Goal: Information Seeking & Learning: Understand process/instructions

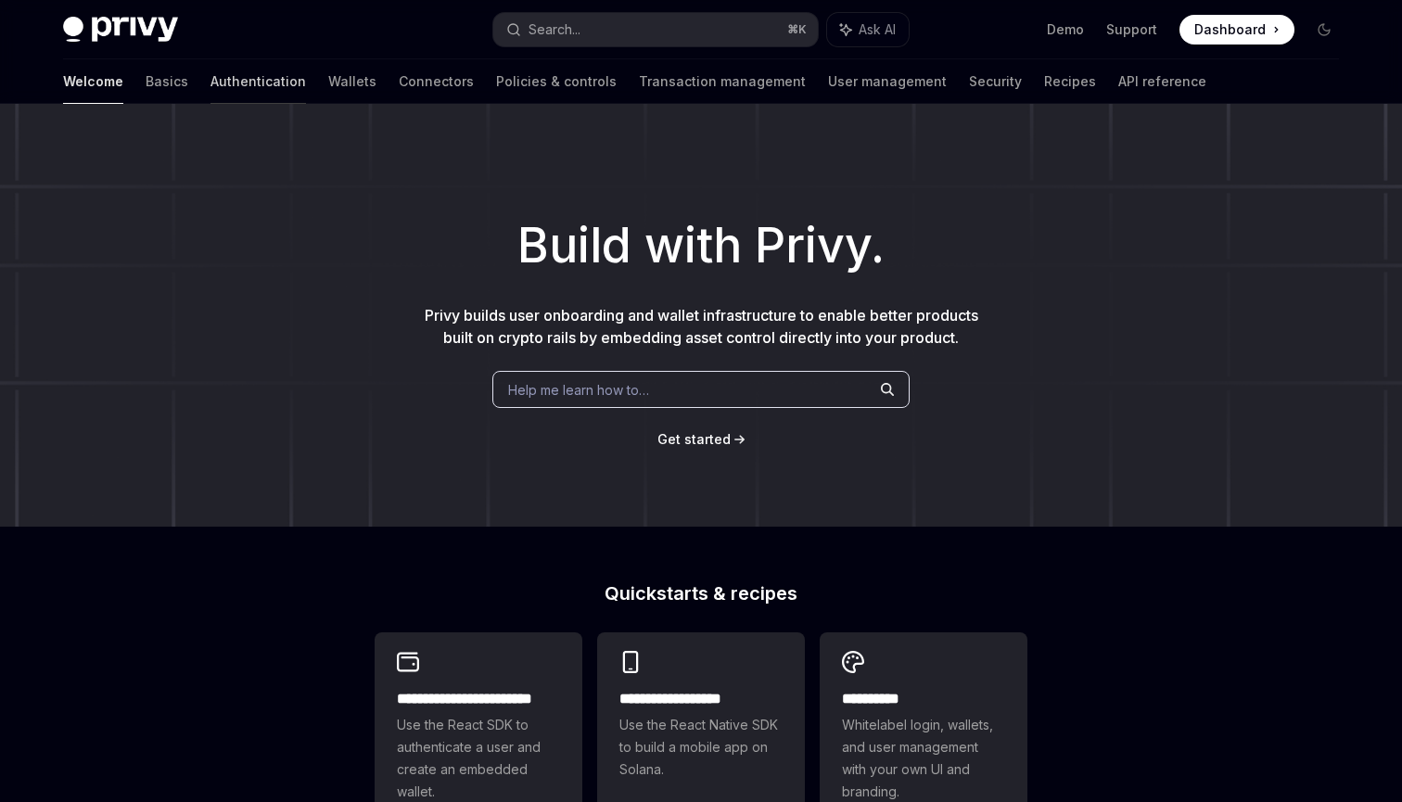
click at [211, 83] on link "Authentication" at bounding box center [259, 81] width 96 height 45
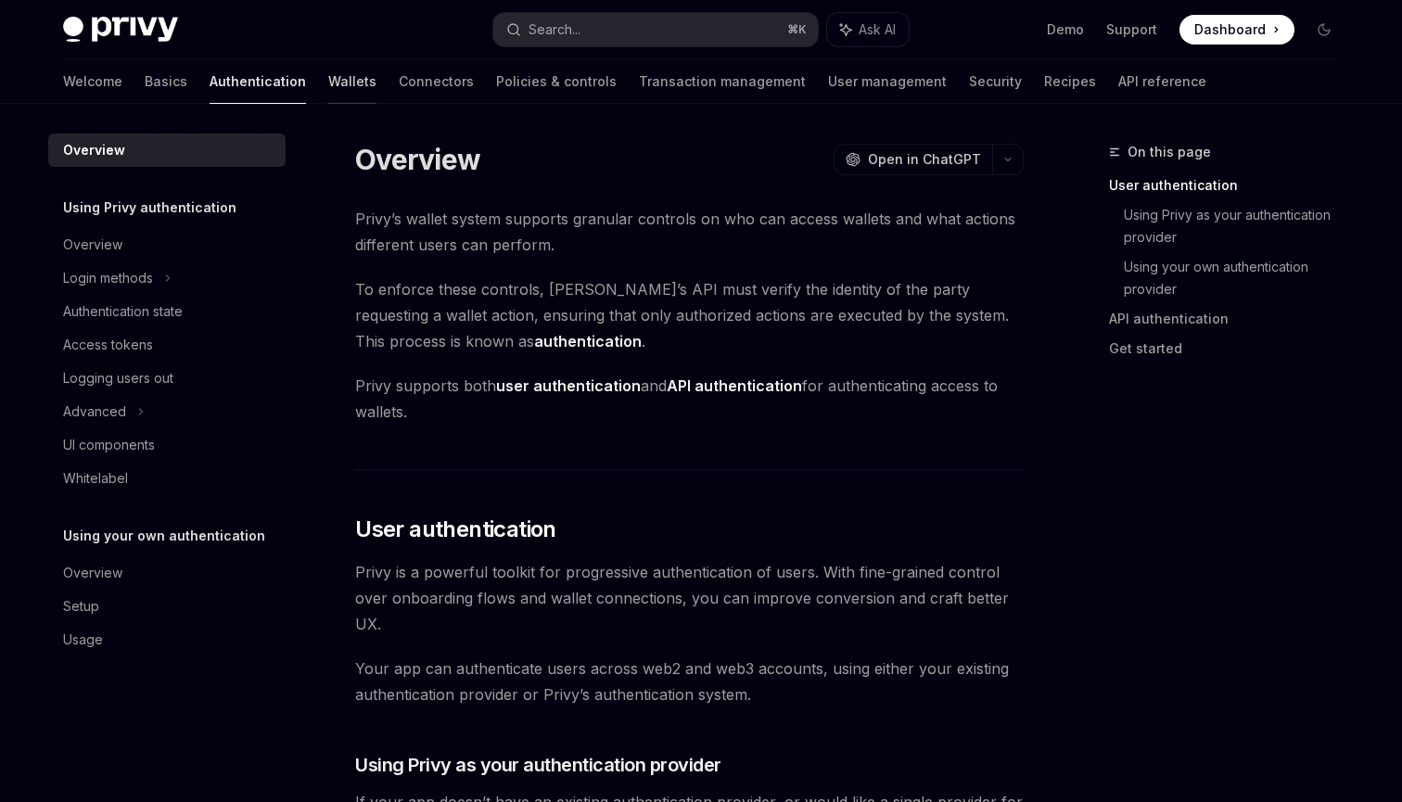
click at [328, 83] on link "Wallets" at bounding box center [352, 81] width 48 height 45
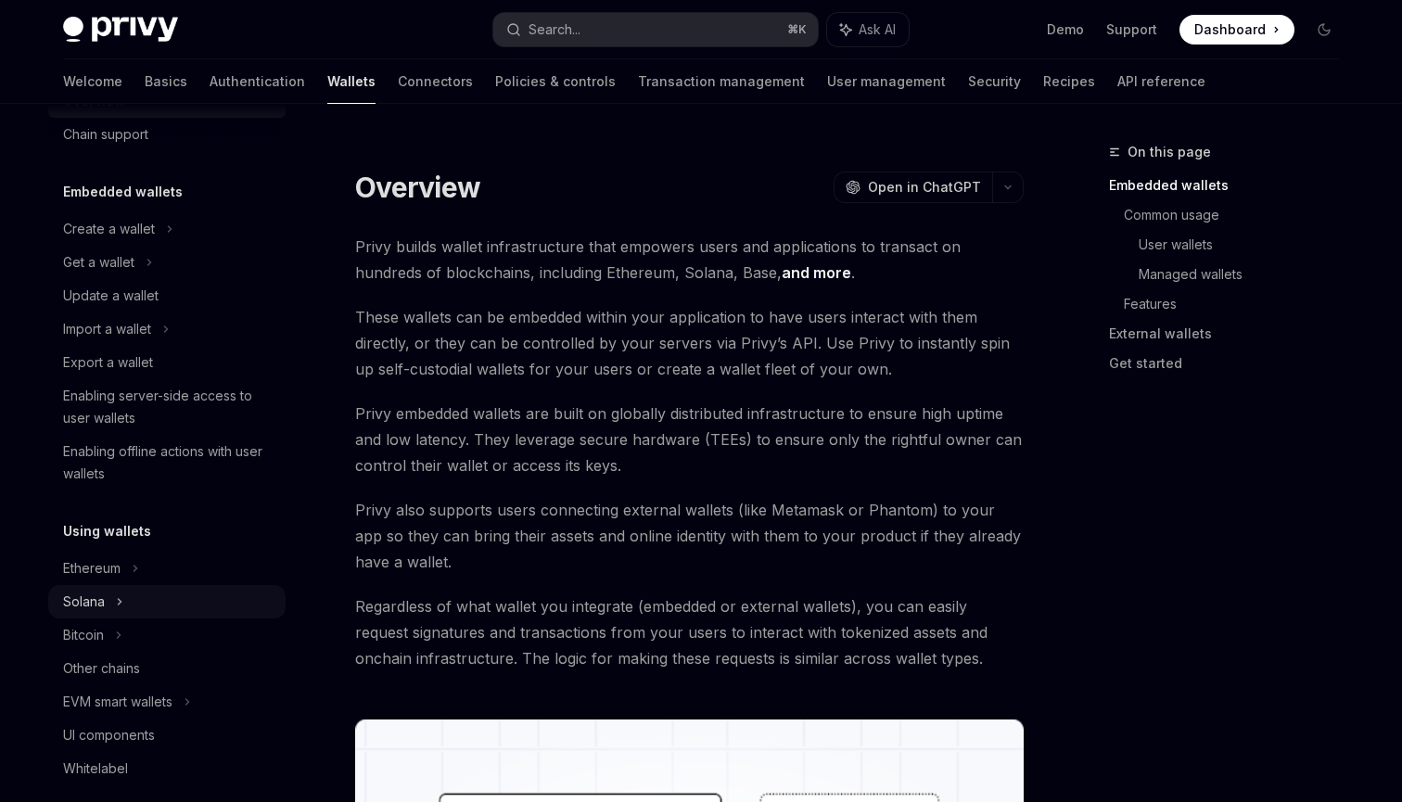
click at [152, 612] on div "Solana" at bounding box center [166, 601] width 237 height 33
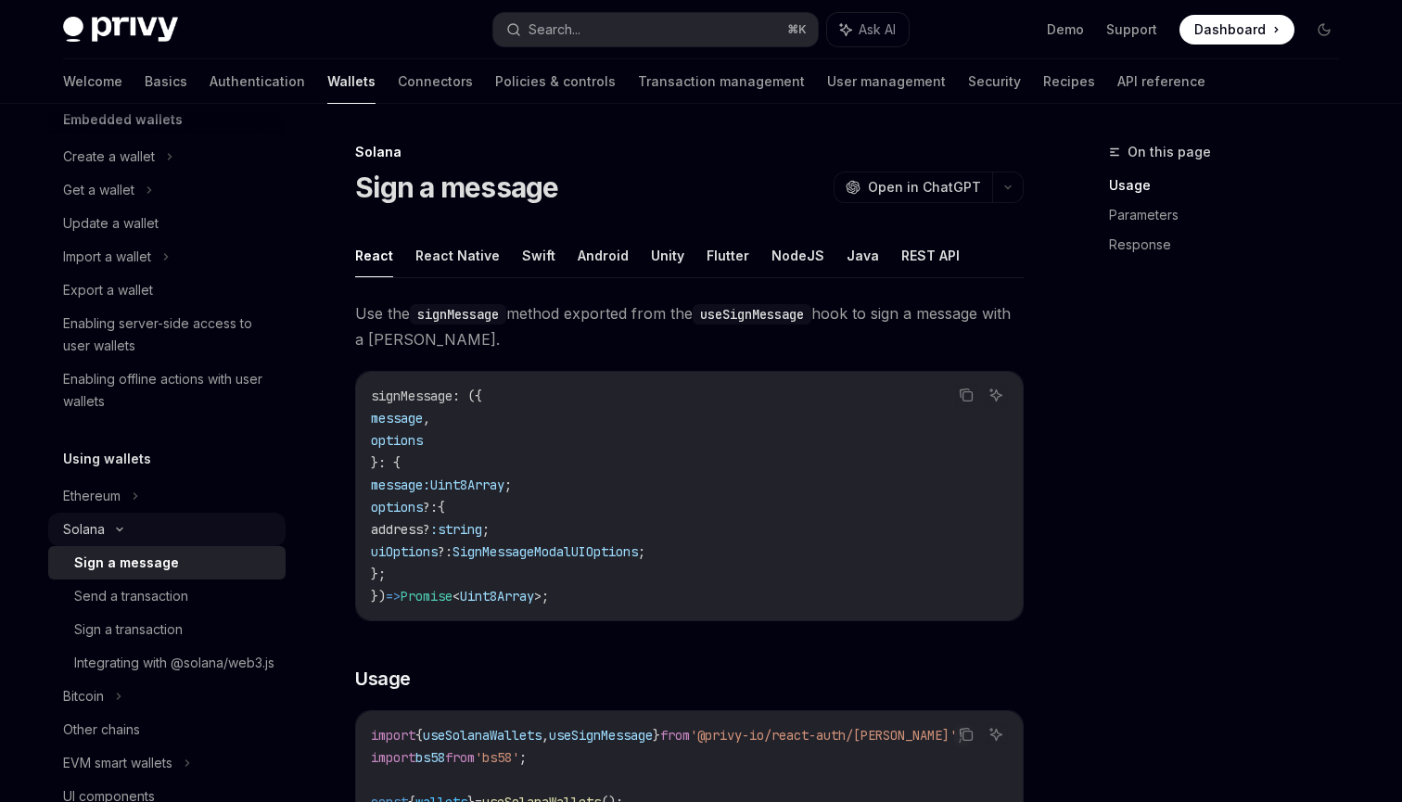
scroll to position [165, 0]
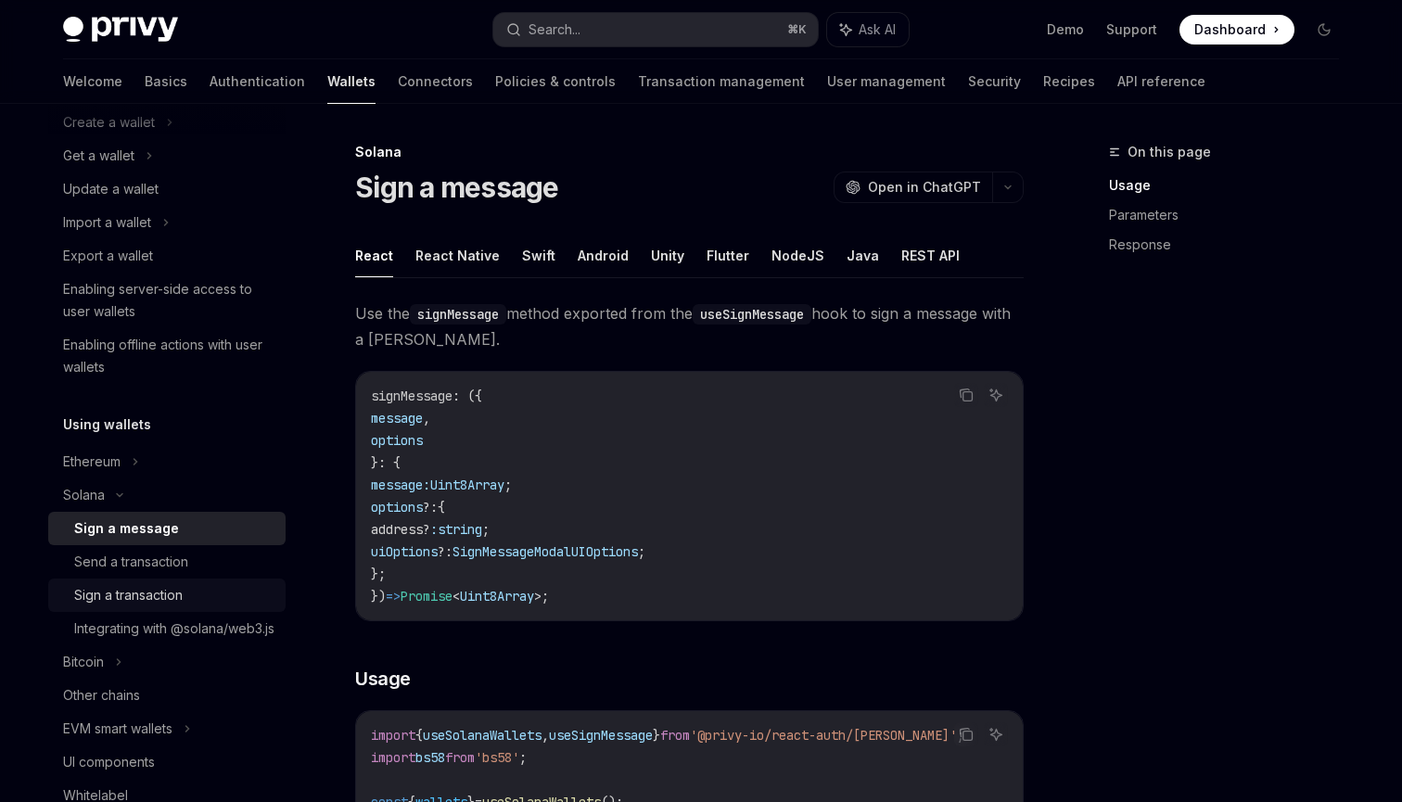
click at [158, 593] on div "Sign a transaction" at bounding box center [128, 595] width 109 height 22
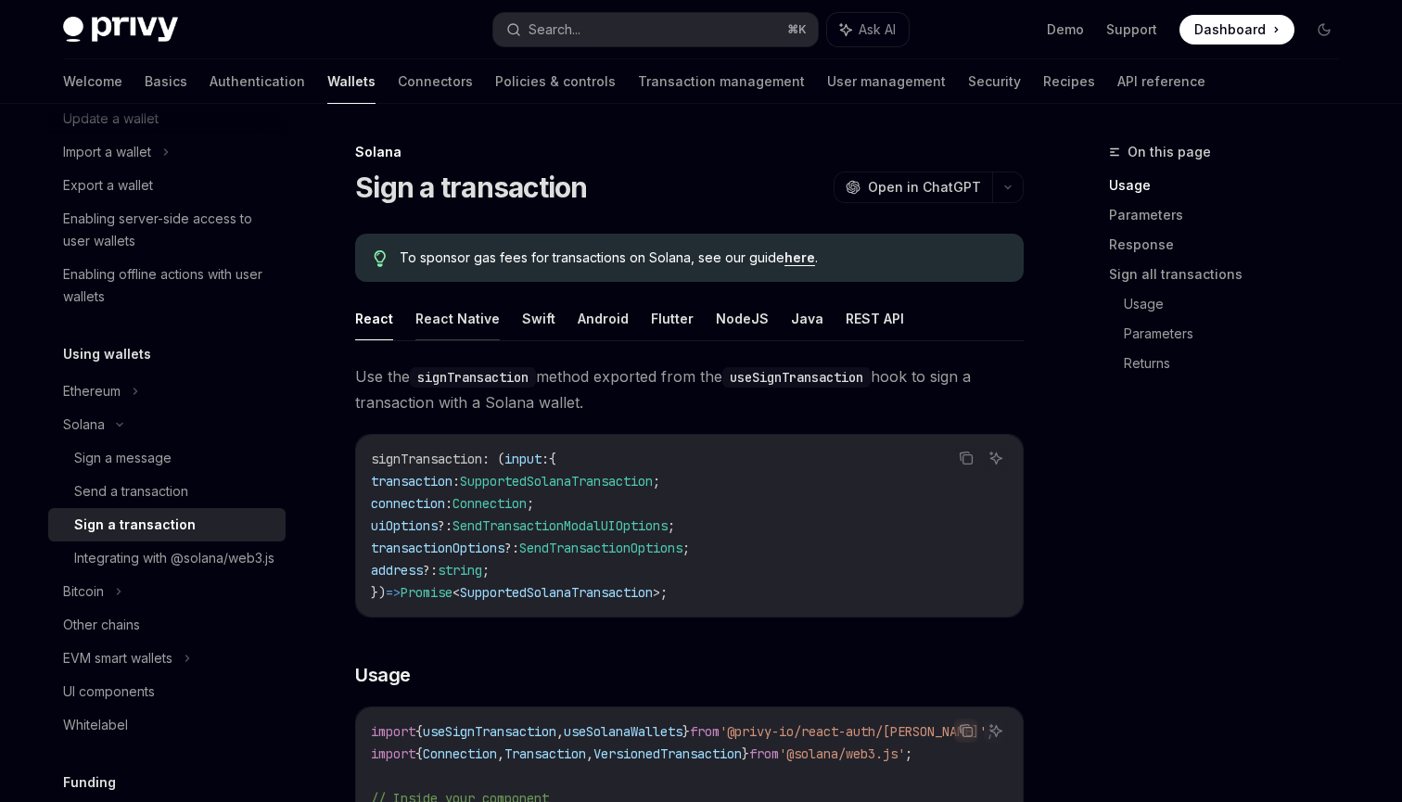
click at [464, 304] on button "React Native" at bounding box center [457, 319] width 84 height 44
type textarea "*"
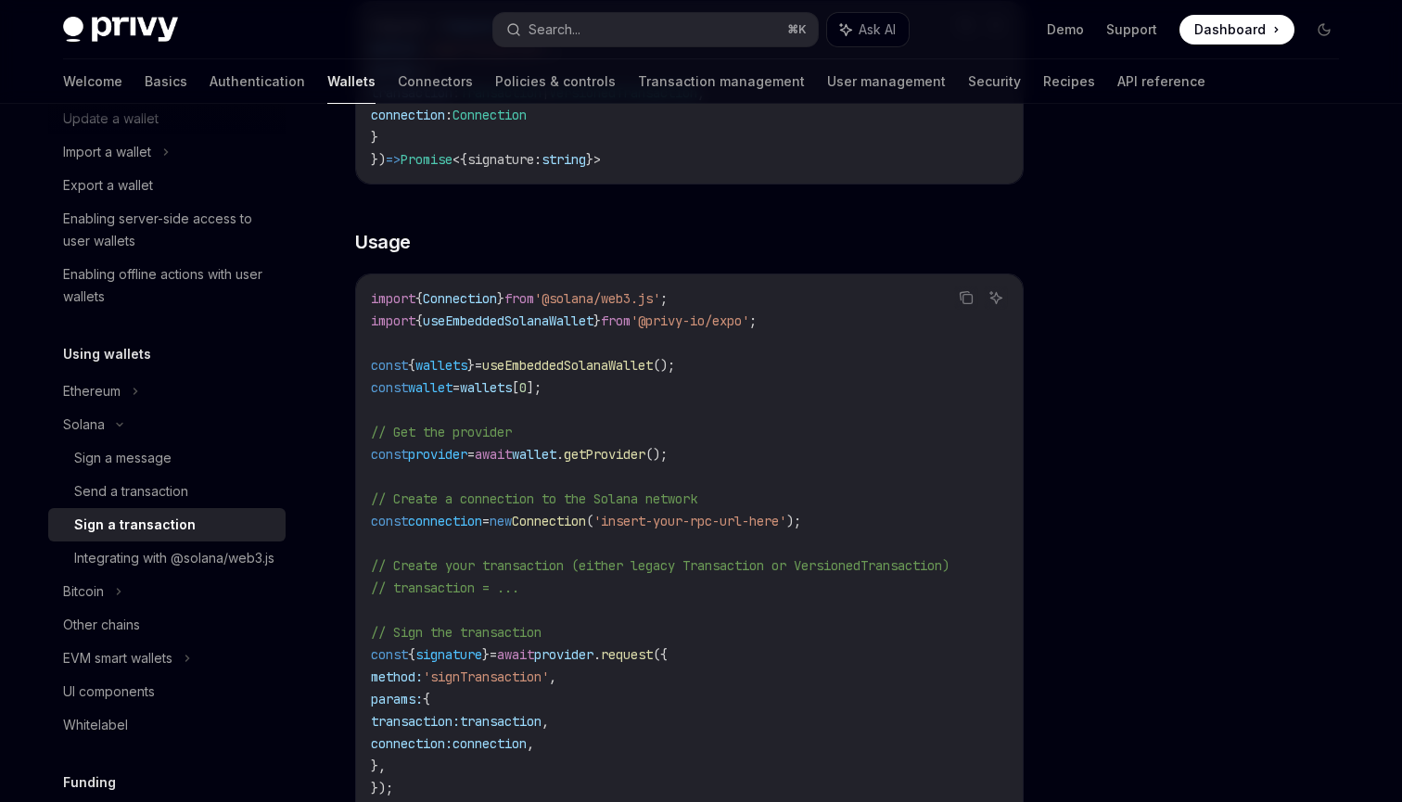
scroll to position [529, 0]
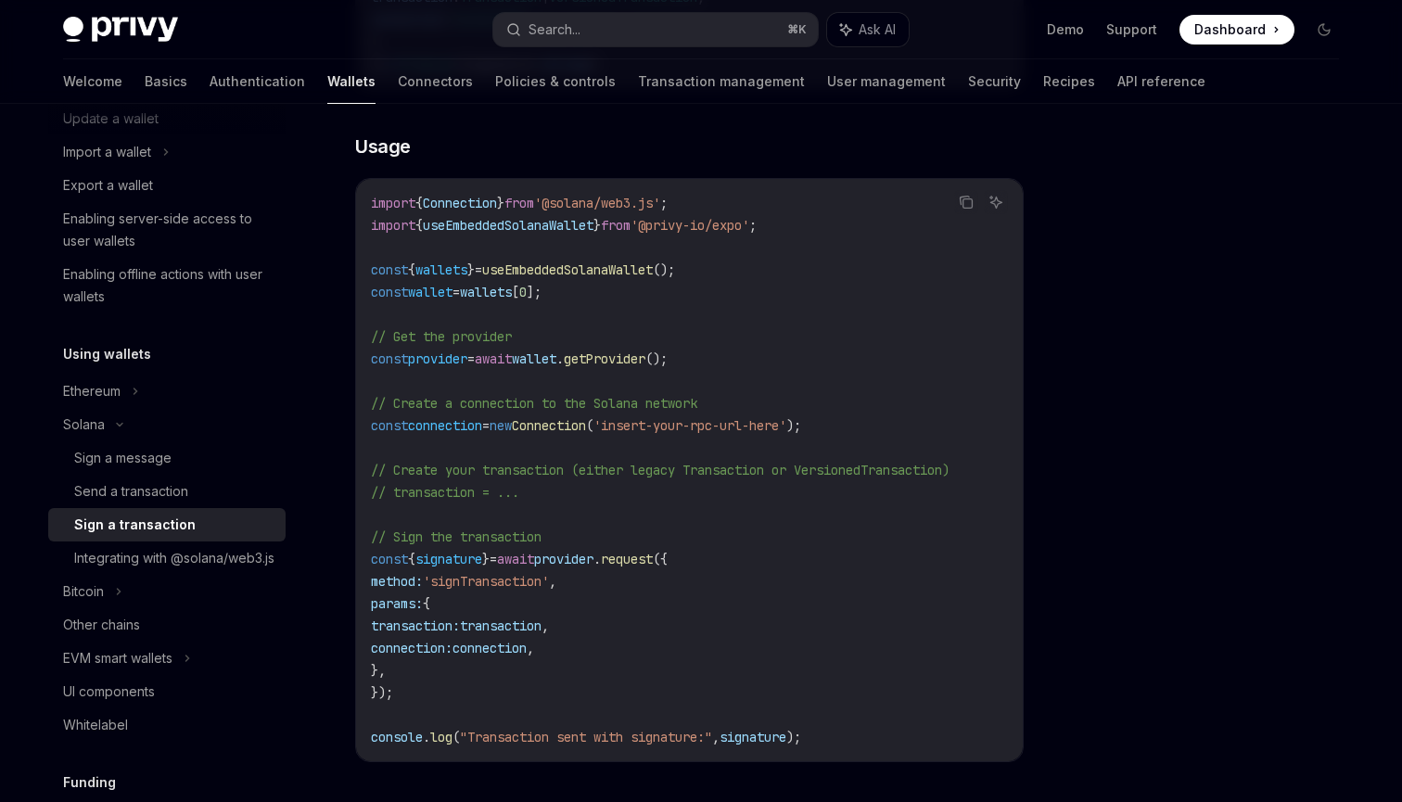
click at [549, 587] on span "'signTransaction'" at bounding box center [486, 581] width 126 height 17
copy span "signTransaction"
click at [1221, 242] on div at bounding box center [1213, 471] width 282 height 661
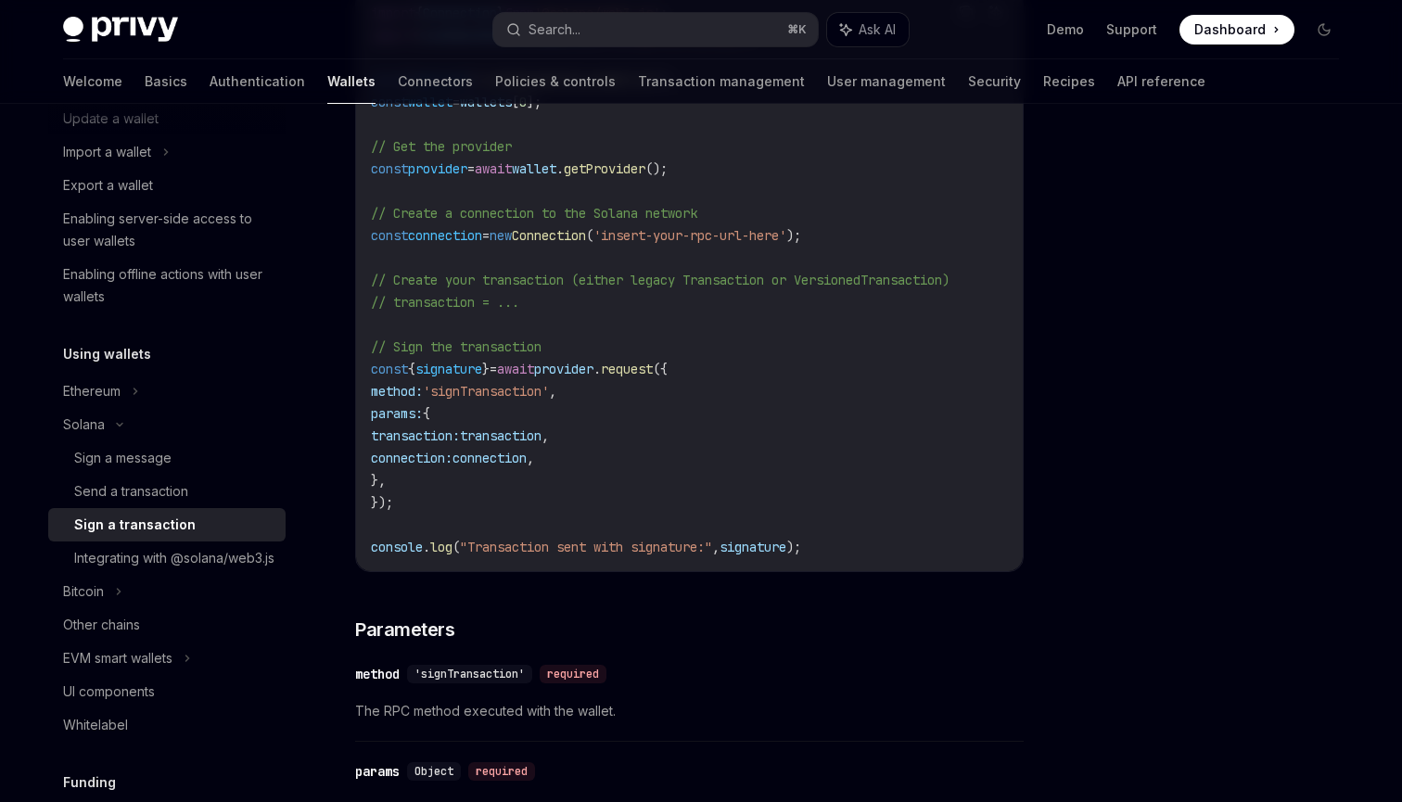
scroll to position [0, 0]
